Goal: Information Seeking & Learning: Learn about a topic

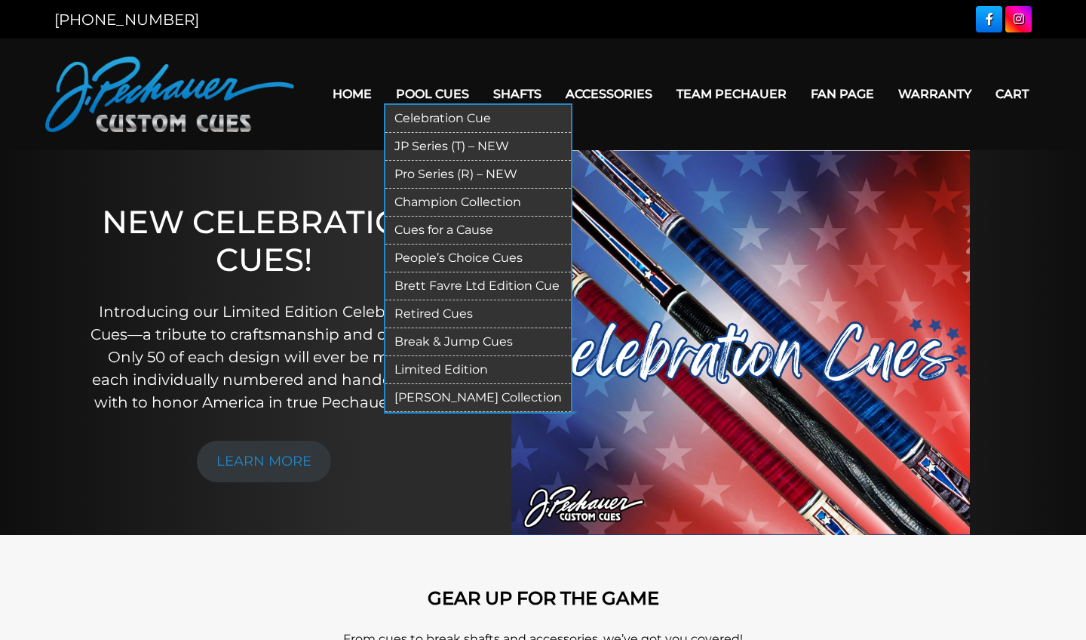
click at [429, 146] on link "JP Series (T) – NEW" at bounding box center [478, 147] width 186 height 28
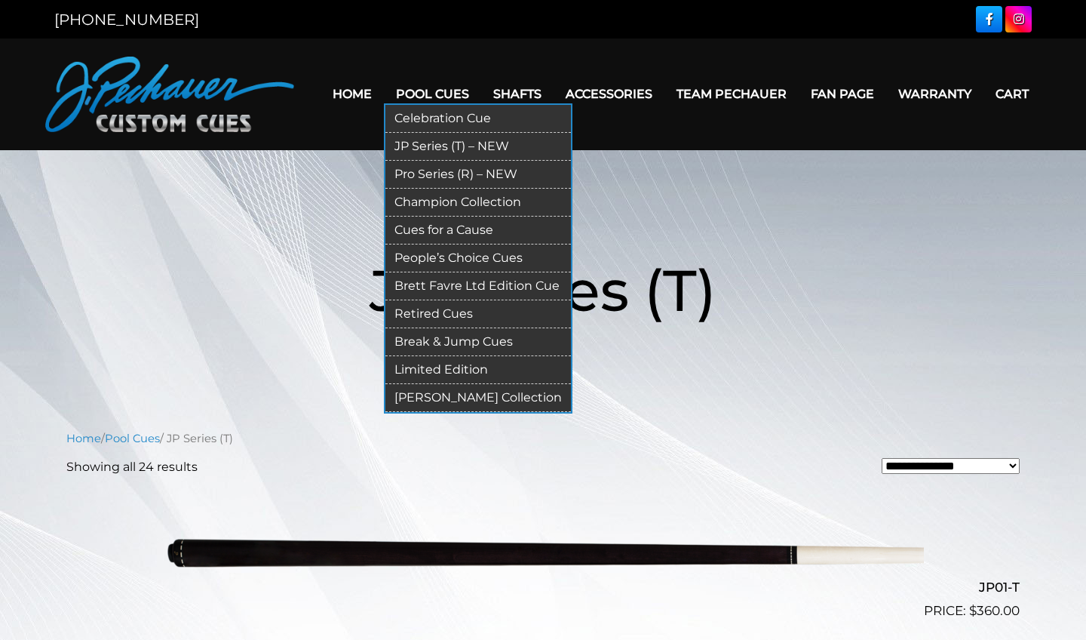
click at [452, 397] on link "[PERSON_NAME] Collection" at bounding box center [478, 398] width 186 height 28
click at [432, 143] on link "JP Series (T) – NEW" at bounding box center [478, 147] width 186 height 28
click at [419, 177] on link "Pro Series (R) – NEW" at bounding box center [478, 175] width 186 height 28
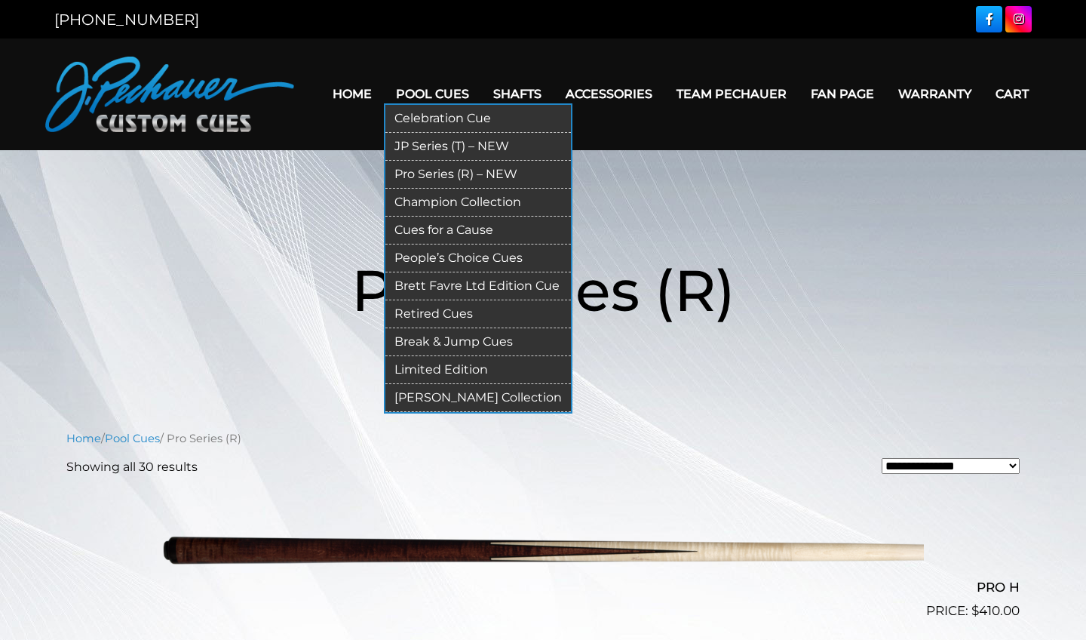
click at [443, 139] on link "JP Series (T) – NEW" at bounding box center [478, 147] width 186 height 28
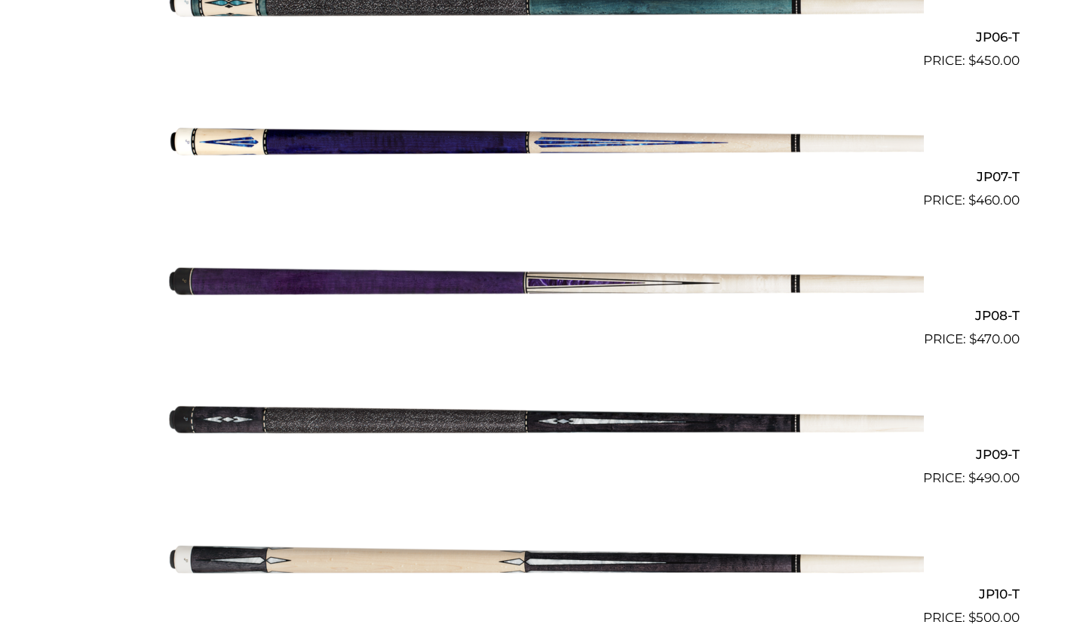
scroll to position [1269, 0]
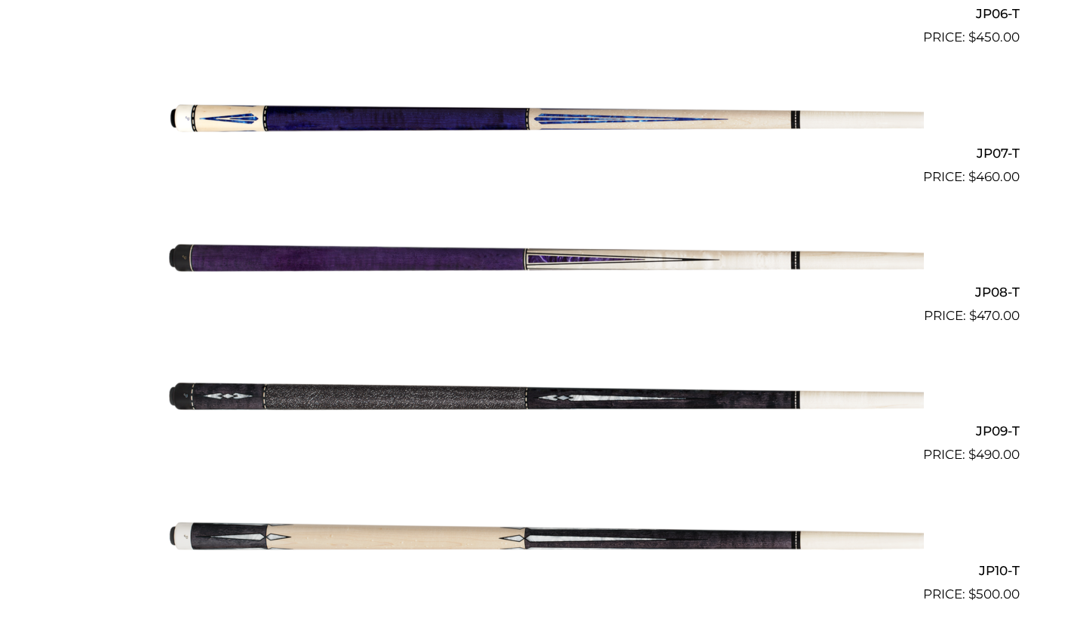
click at [530, 395] on img at bounding box center [543, 395] width 762 height 127
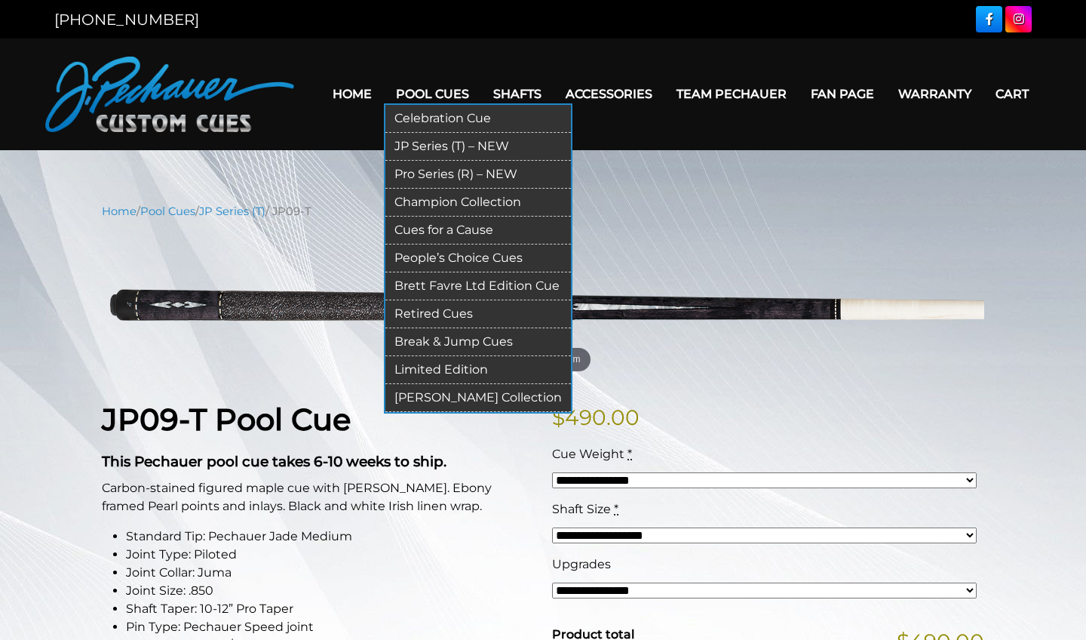
click at [438, 345] on link "Break & Jump Cues" at bounding box center [478, 342] width 186 height 28
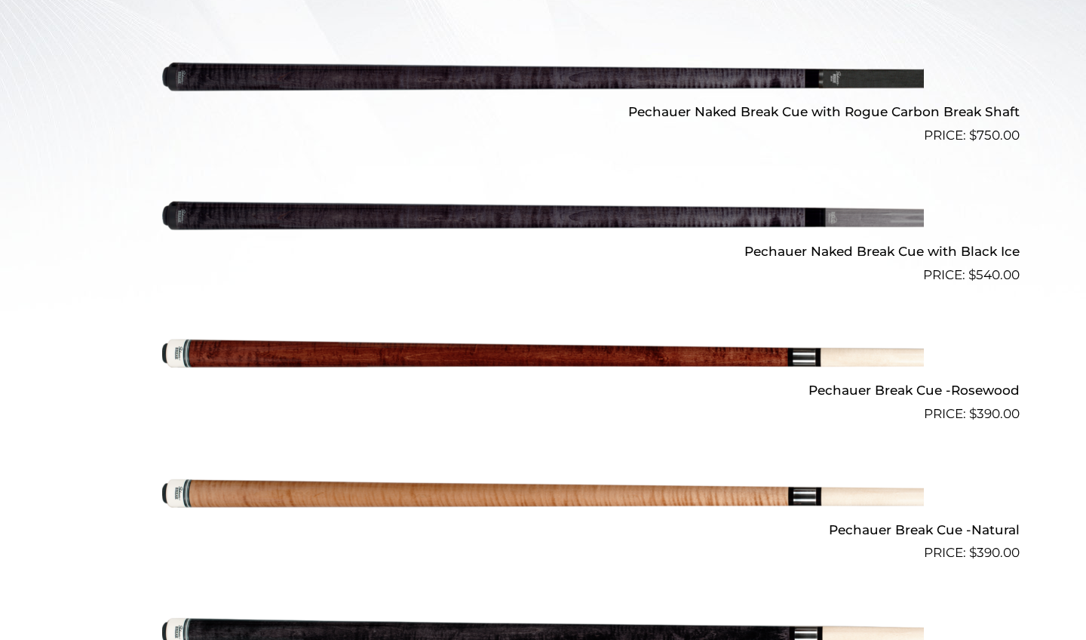
scroll to position [561, 0]
